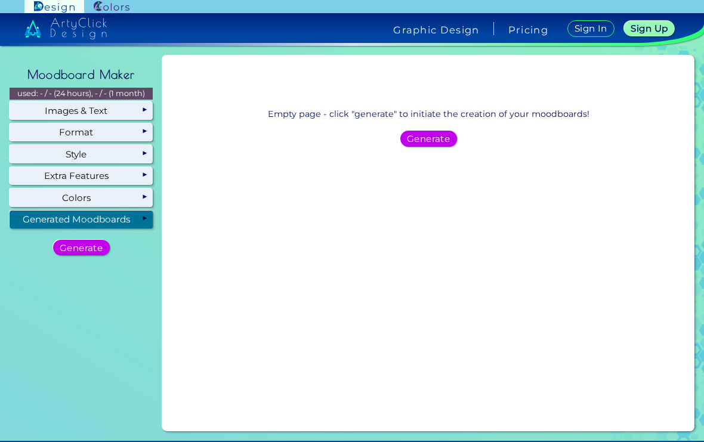
click at [429, 143] on h5 "Generate" at bounding box center [428, 138] width 39 height 8
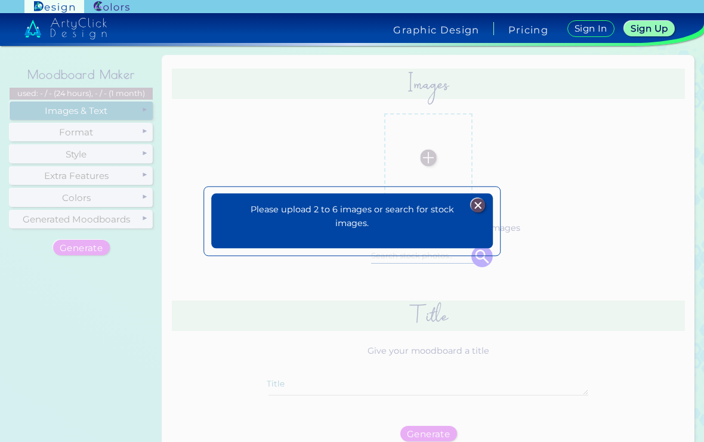
click at [481, 212] on img at bounding box center [478, 205] width 14 height 14
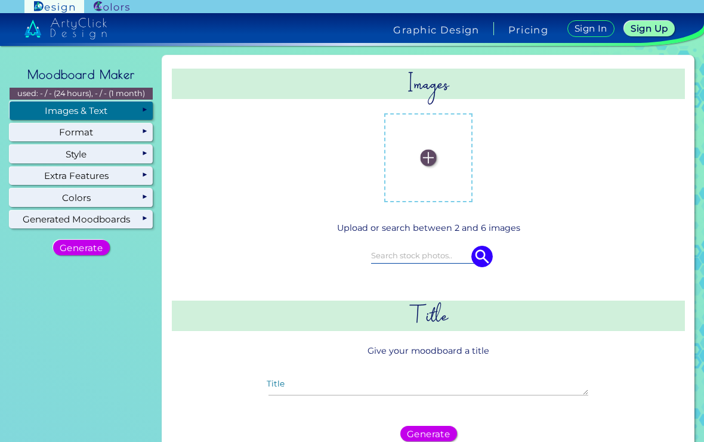
click at [436, 162] on img at bounding box center [428, 158] width 16 height 16
click at [0, 0] on input "file" at bounding box center [0, 0] width 0 height 0
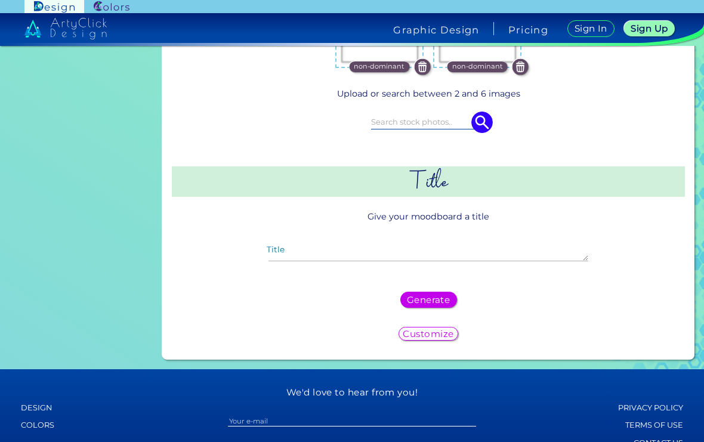
scroll to position [233, 0]
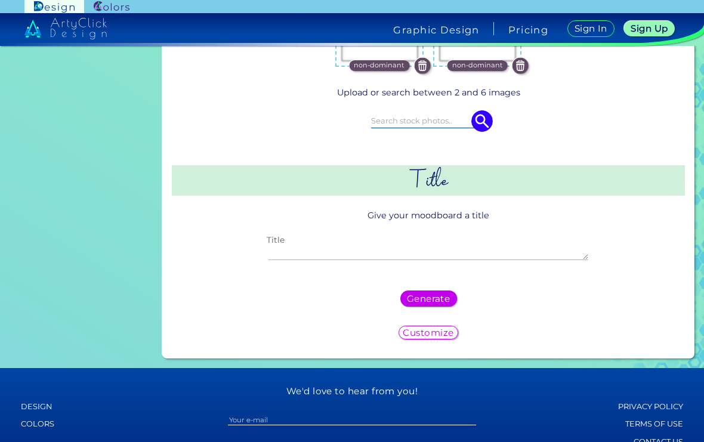
click at [335, 258] on textarea "Title" at bounding box center [429, 253] width 320 height 14
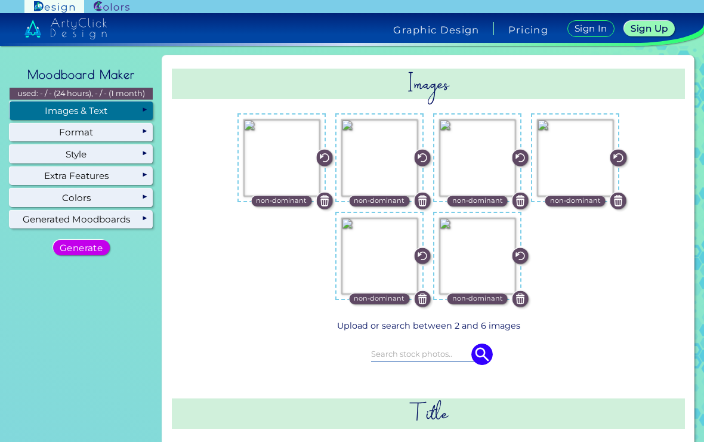
scroll to position [0, 0]
type textarea "Angel ✨🌸"
click at [421, 291] on img at bounding box center [422, 299] width 16 height 16
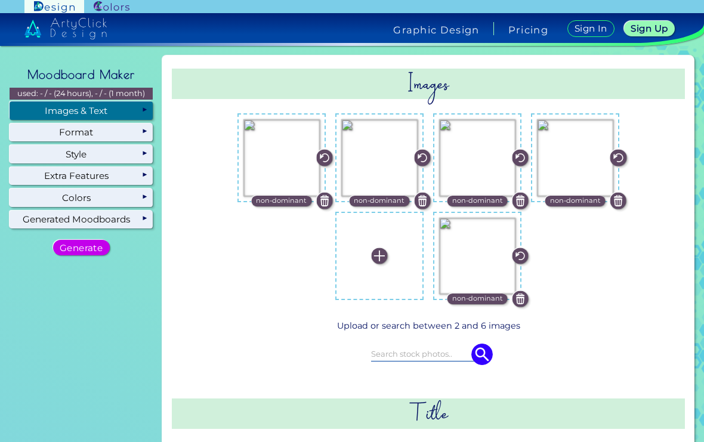
click at [526, 291] on img at bounding box center [521, 299] width 16 height 16
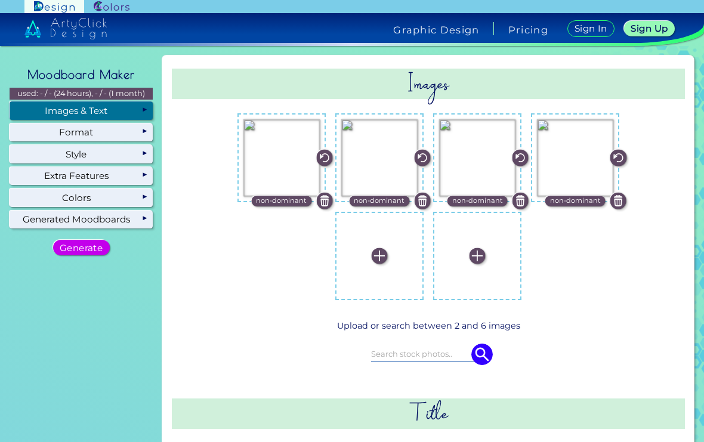
click at [375, 248] on img at bounding box center [379, 256] width 16 height 16
click at [0, 0] on input "file" at bounding box center [0, 0] width 0 height 0
click at [397, 347] on input at bounding box center [428, 353] width 115 height 13
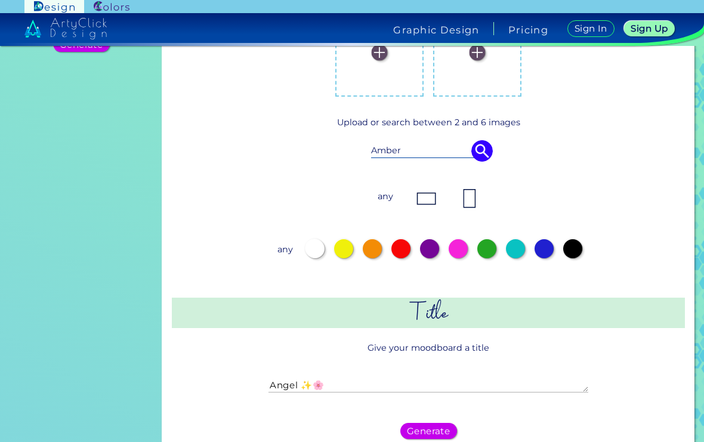
scroll to position [202, 0]
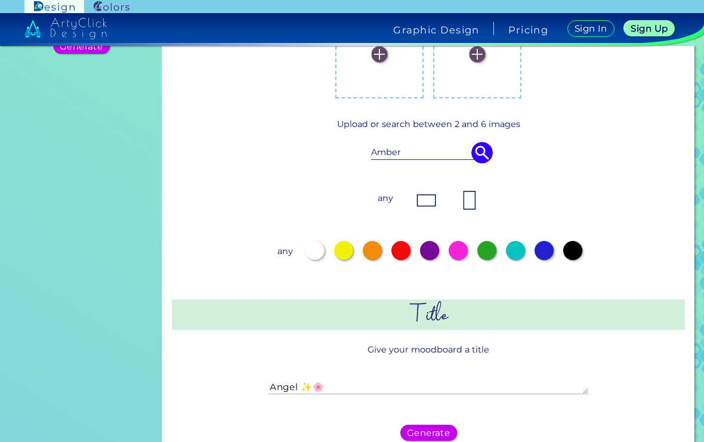
type input "Amber"
click at [368, 241] on div at bounding box center [372, 250] width 19 height 19
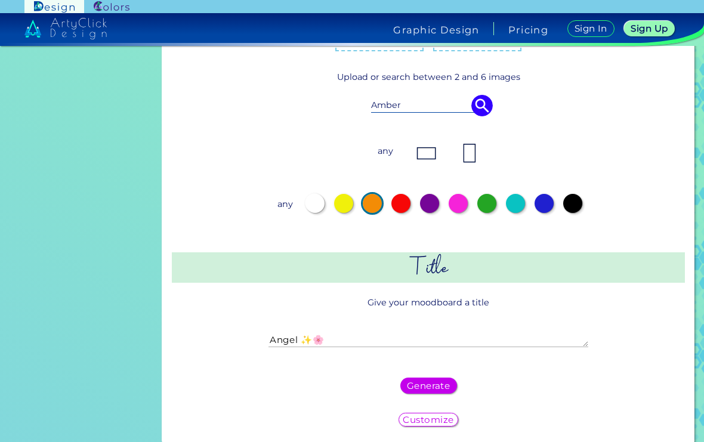
scroll to position [333, 0]
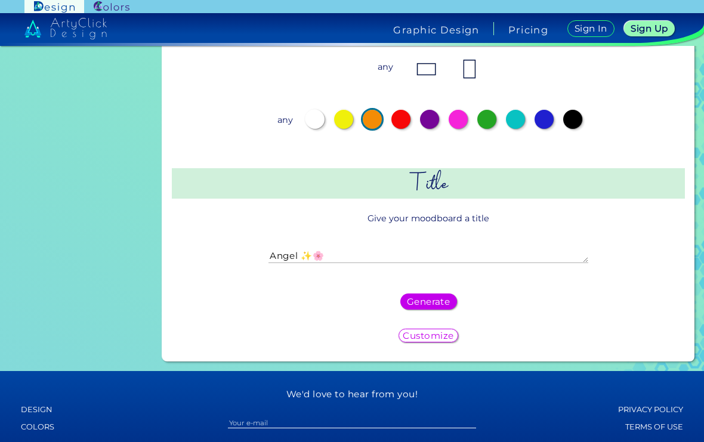
click at [443, 298] on h5 "Generate" at bounding box center [428, 302] width 39 height 8
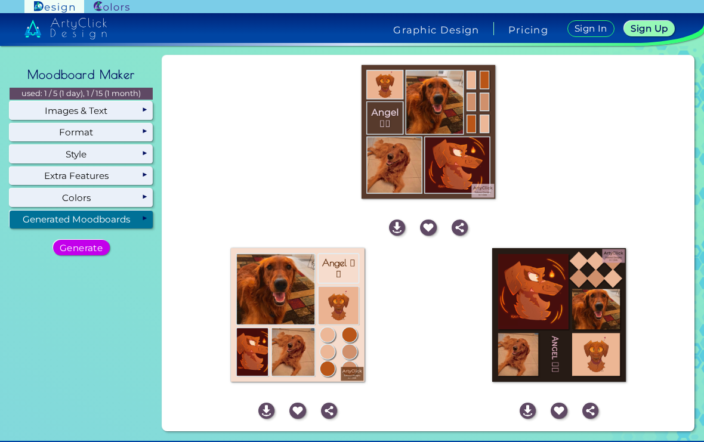
scroll to position [0, 0]
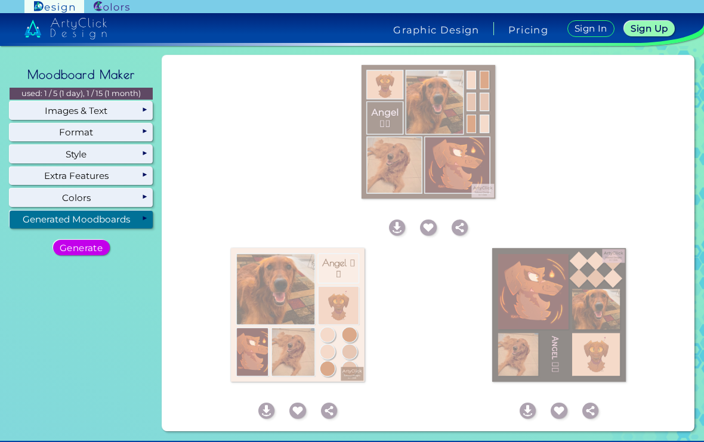
click at [134, 211] on div "Generated Moodboards" at bounding box center [81, 220] width 143 height 18
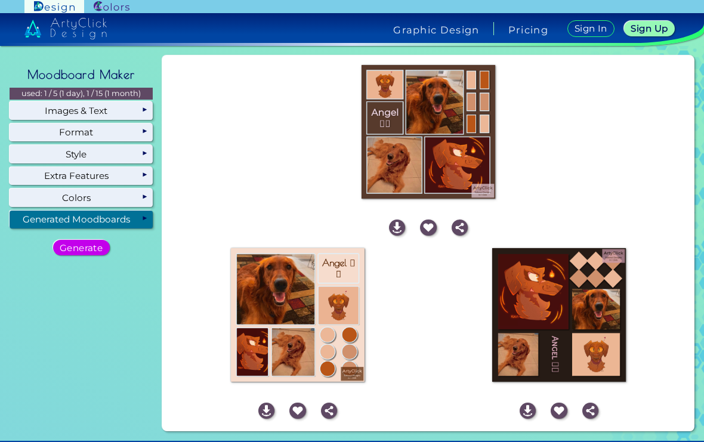
click at [98, 243] on h5 "Generate" at bounding box center [80, 248] width 45 height 10
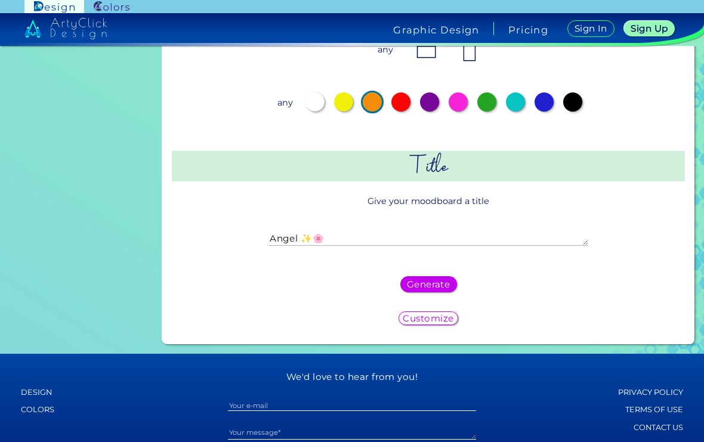
scroll to position [408, 0]
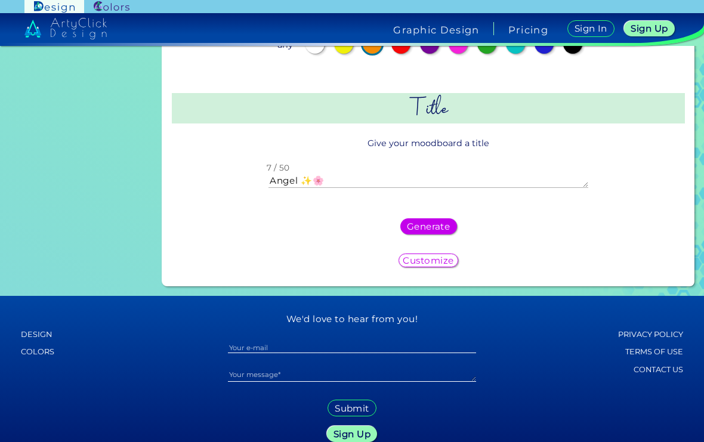
click at [468, 174] on textarea "Angel ✨🌸" at bounding box center [429, 181] width 320 height 14
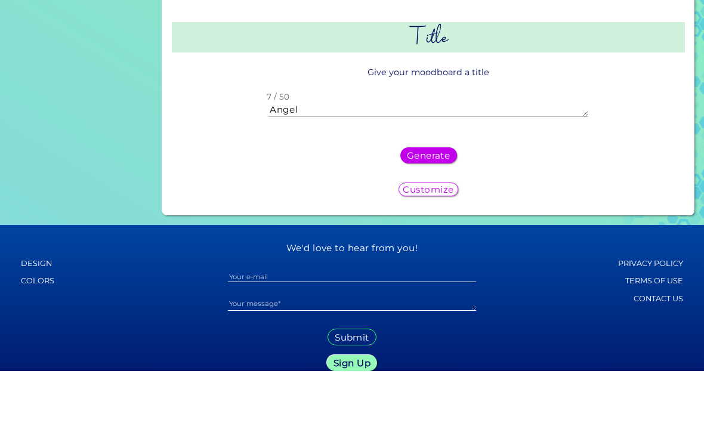
scroll to position [0, 0]
type textarea "Angel :P"
click at [436, 222] on h5 "Generate" at bounding box center [428, 226] width 39 height 8
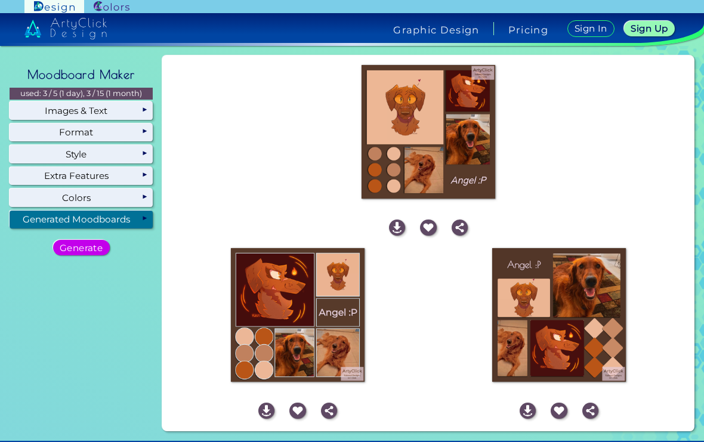
click at [83, 243] on h5 "Generate" at bounding box center [81, 247] width 44 height 9
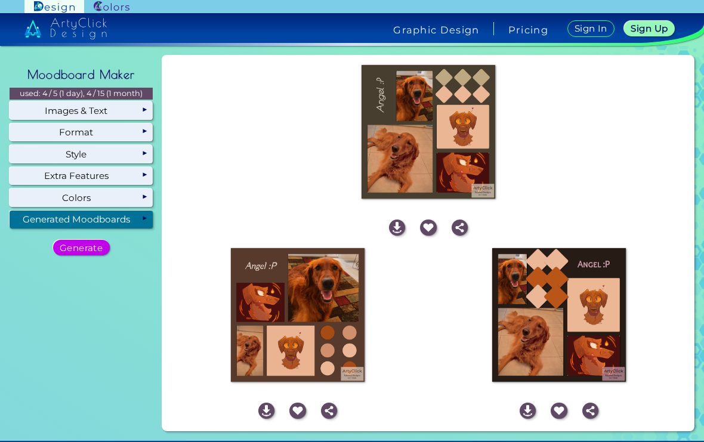
click at [302, 403] on img at bounding box center [297, 411] width 16 height 16
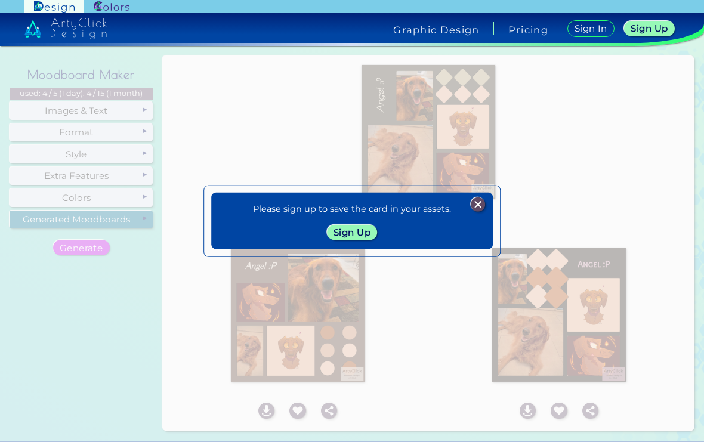
click at [479, 197] on img at bounding box center [478, 204] width 14 height 14
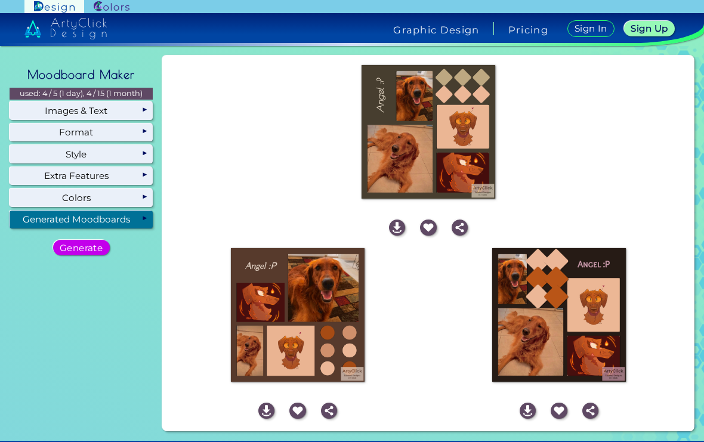
click at [327, 426] on div "Step 3: Retrieving for you.. download save 24h link share" at bounding box center [297, 335] width 261 height 183
click at [264, 403] on img at bounding box center [266, 411] width 16 height 16
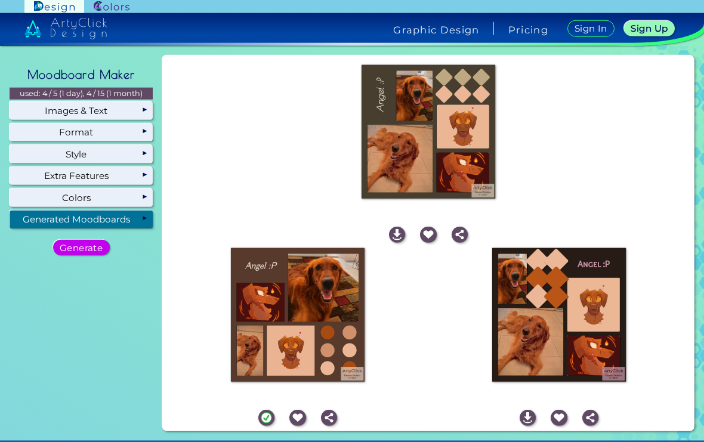
scroll to position [22, 0]
